Goal: Task Accomplishment & Management: Manage account settings

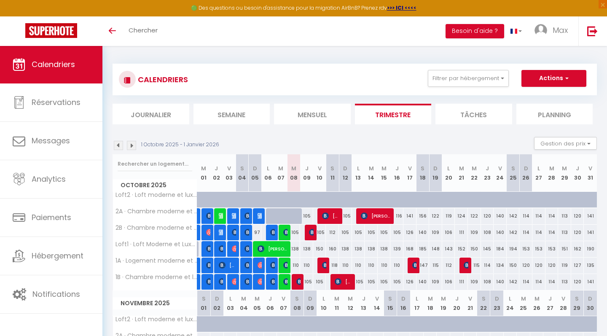
click at [374, 44] on div "Toggle menubar Chercher BUTTON Besoin d'aide ? Max Paramètres Équipe" at bounding box center [330, 31] width 539 height 30
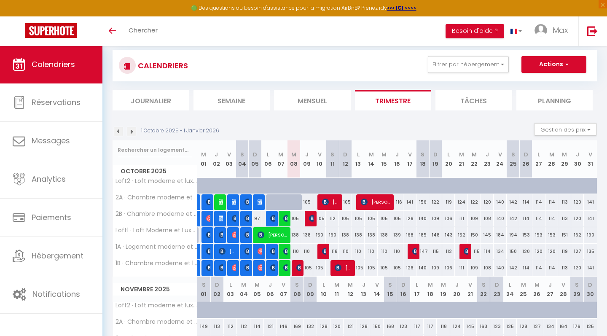
scroll to position [8, 0]
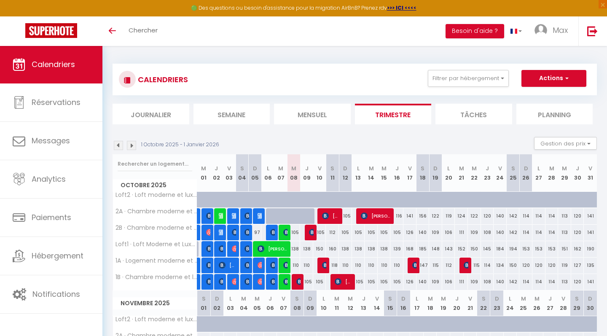
click at [312, 233] on img at bounding box center [312, 232] width 7 height 7
select select "OK"
select select "0"
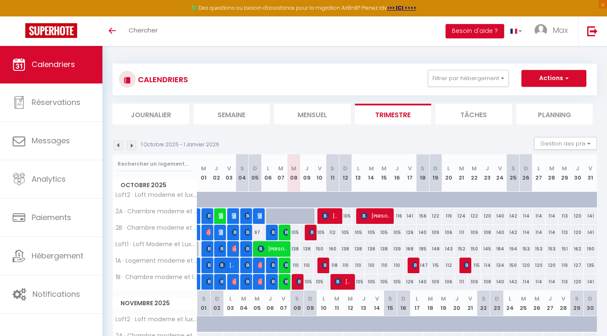
select select "1"
select select
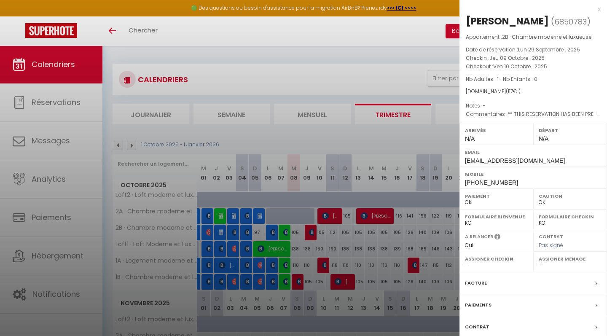
click at [598, 11] on div "x" at bounding box center [529, 9] width 141 height 10
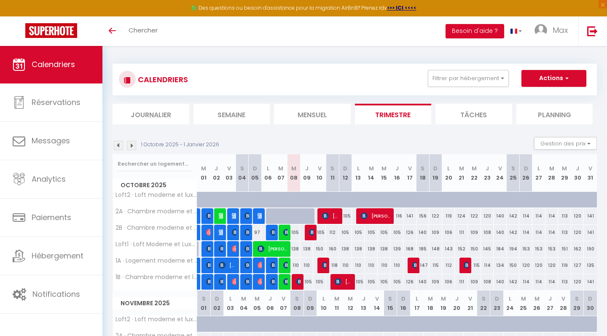
click at [322, 265] on img at bounding box center [325, 265] width 7 height 7
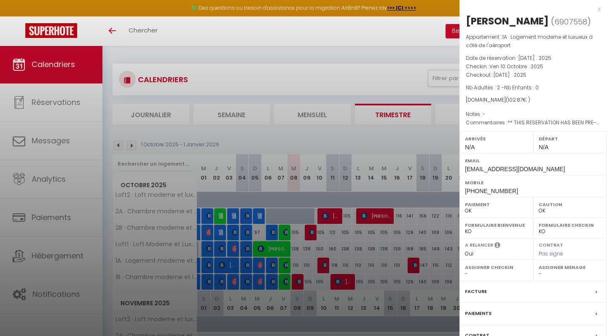
drag, startPoint x: 501, startPoint y: 99, endPoint x: 522, endPoint y: 98, distance: 21.1
click at [522, 98] on span "( 102.87 € )" at bounding box center [518, 99] width 24 height 7
click at [599, 9] on div "x" at bounding box center [529, 9] width 141 height 10
